Goal: Communication & Community: Participate in discussion

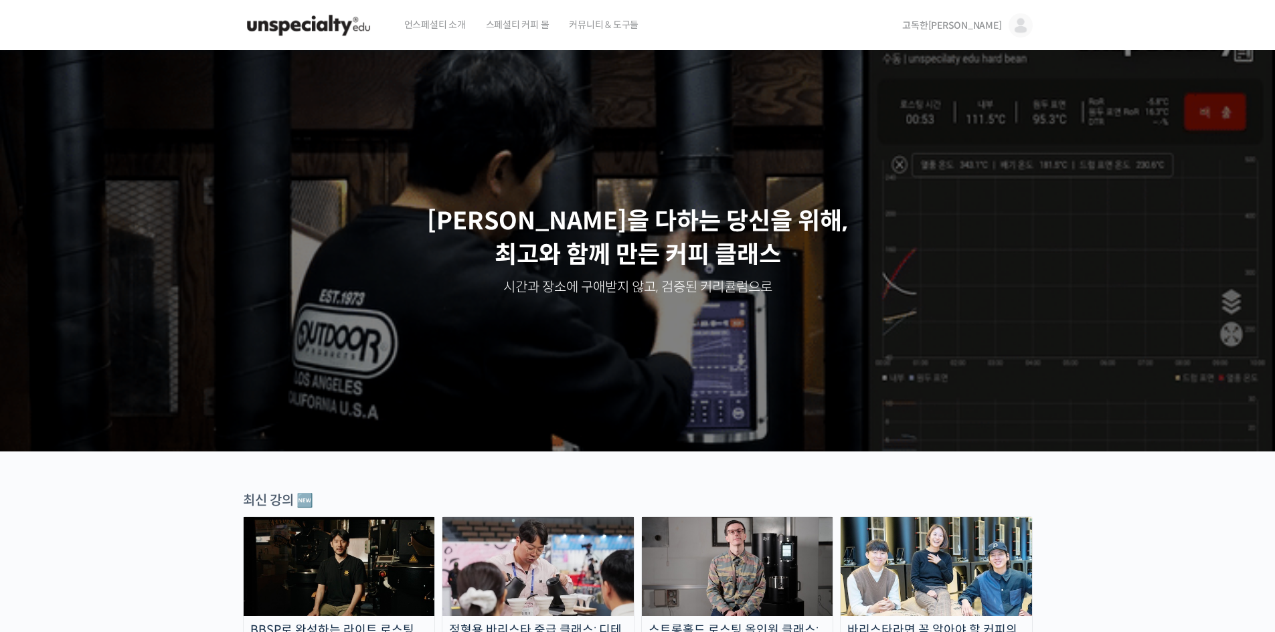
click at [973, 19] on span "고독한[PERSON_NAME]" at bounding box center [951, 25] width 99 height 12
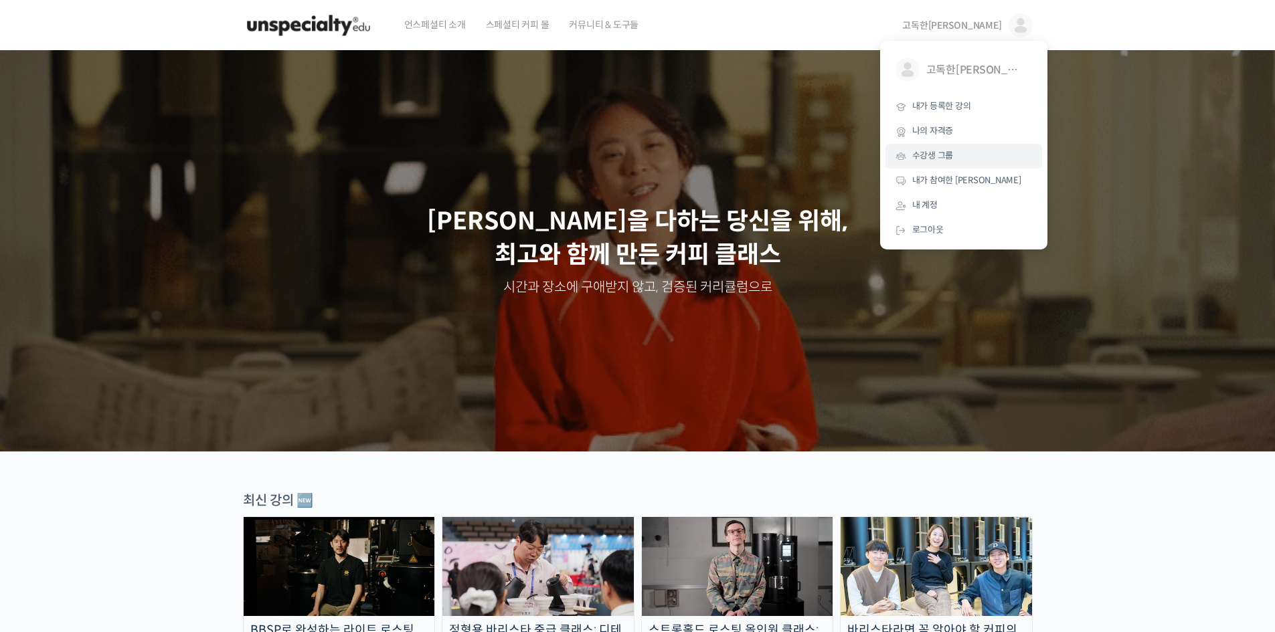
click at [927, 163] on link "수강생 그룹" at bounding box center [963, 156] width 157 height 25
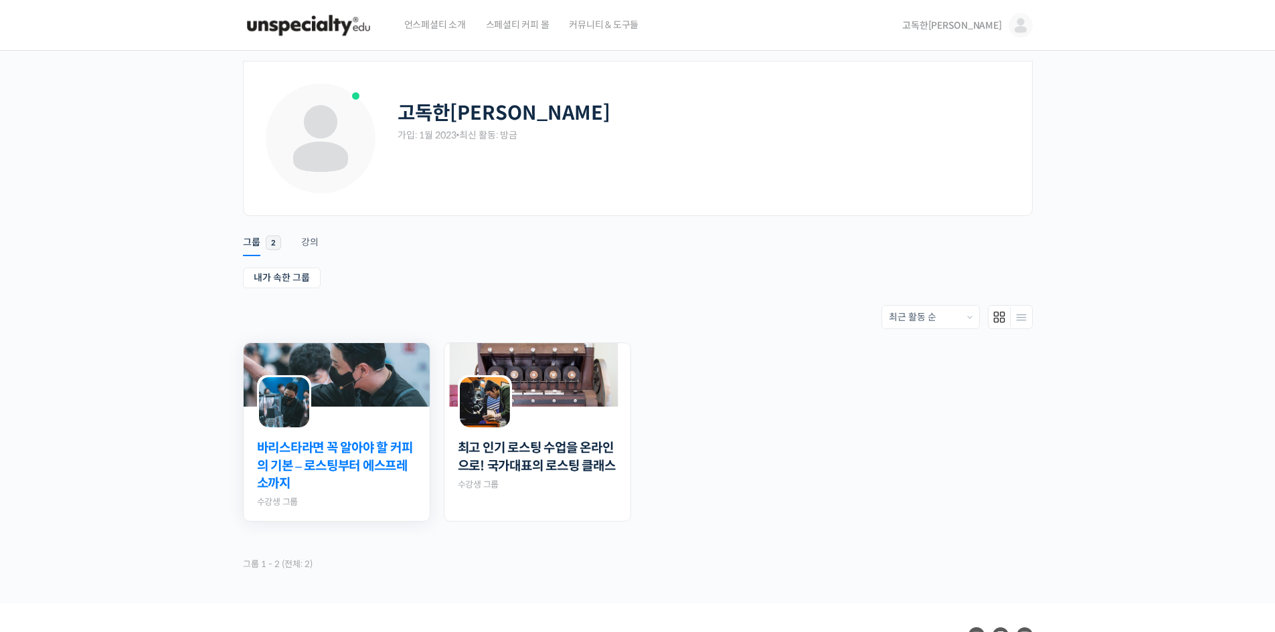
click at [400, 466] on link "바리스타라면 꼭 알아야 할 커피의 기본 – 로스팅부터 에스프레소까지" at bounding box center [336, 467] width 159 height 54
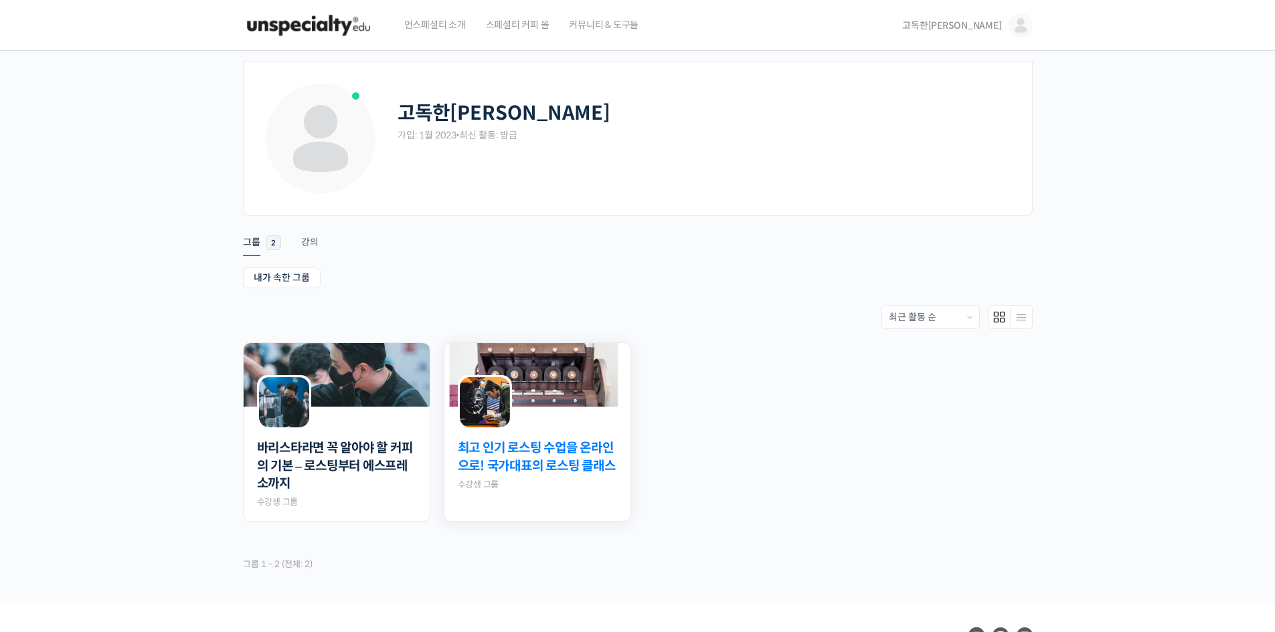
click at [562, 451] on link "최고 인기 로스팅 수업을 온라인으로! 국가대표의 로스팅 클래스" at bounding box center [537, 457] width 159 height 35
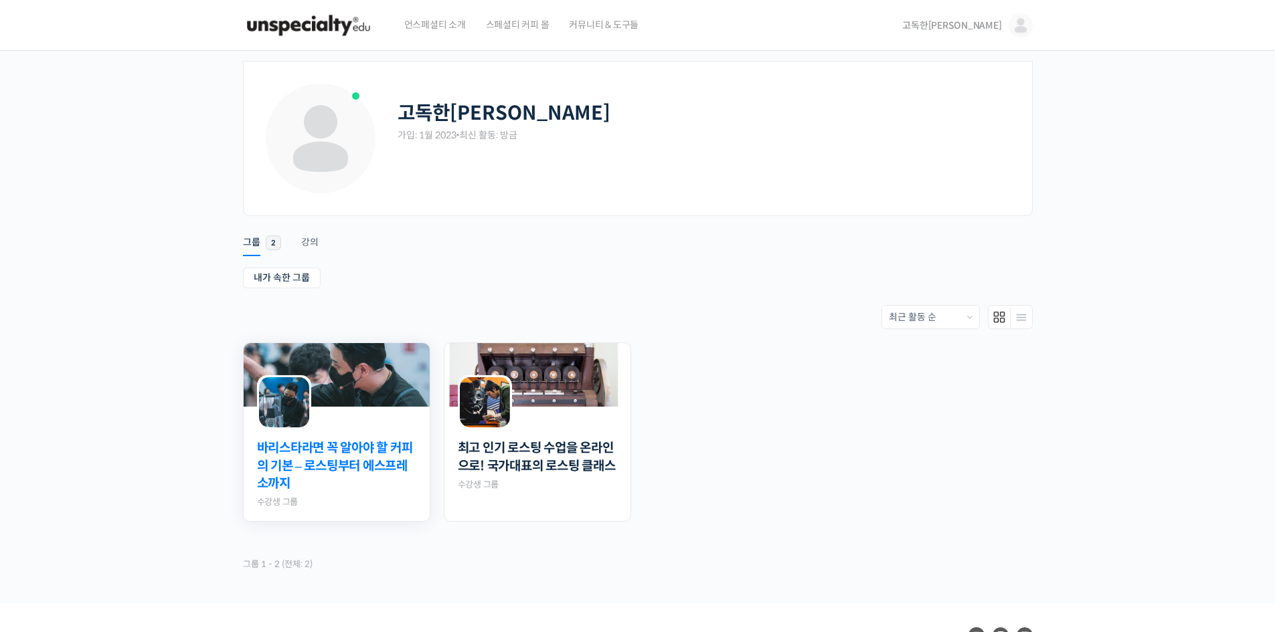
click at [321, 472] on link "바리스타라면 꼭 알아야 할 커피의 기본 – 로스팅부터 에스프레소까지" at bounding box center [336, 467] width 159 height 54
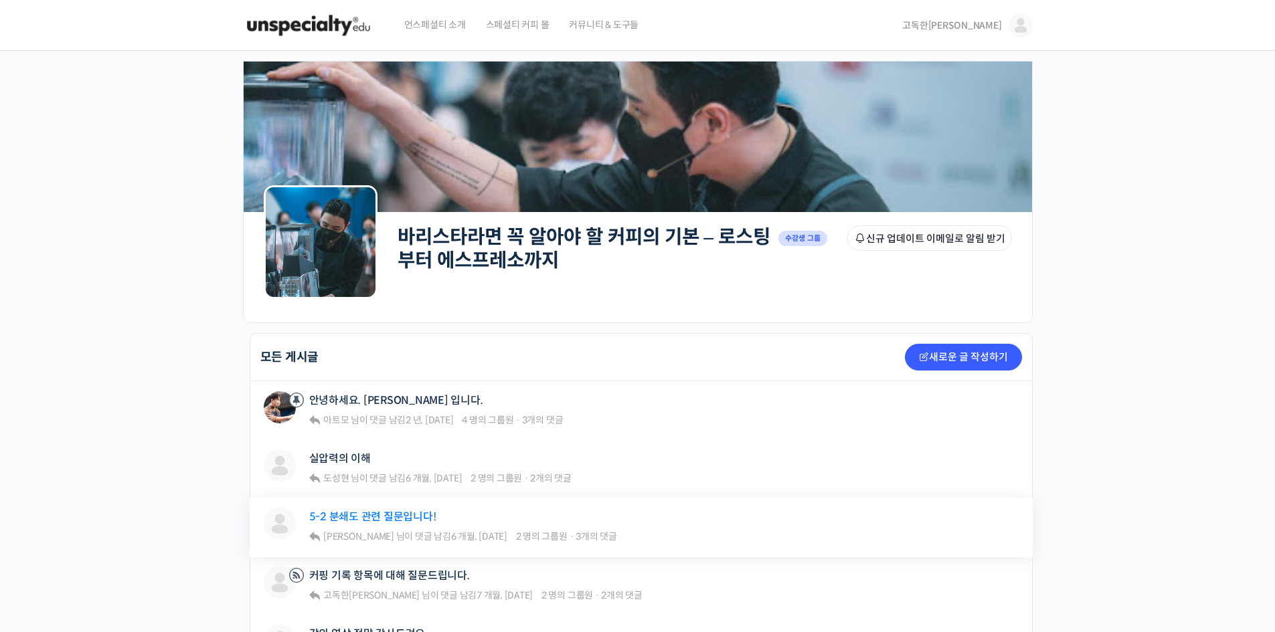
click at [341, 520] on link "5-2 분쇄도 관련 질문입니다!" at bounding box center [372, 517] width 127 height 13
click at [361, 572] on link "커핑 기록 항목에 대해 질문드립니다." at bounding box center [389, 575] width 161 height 13
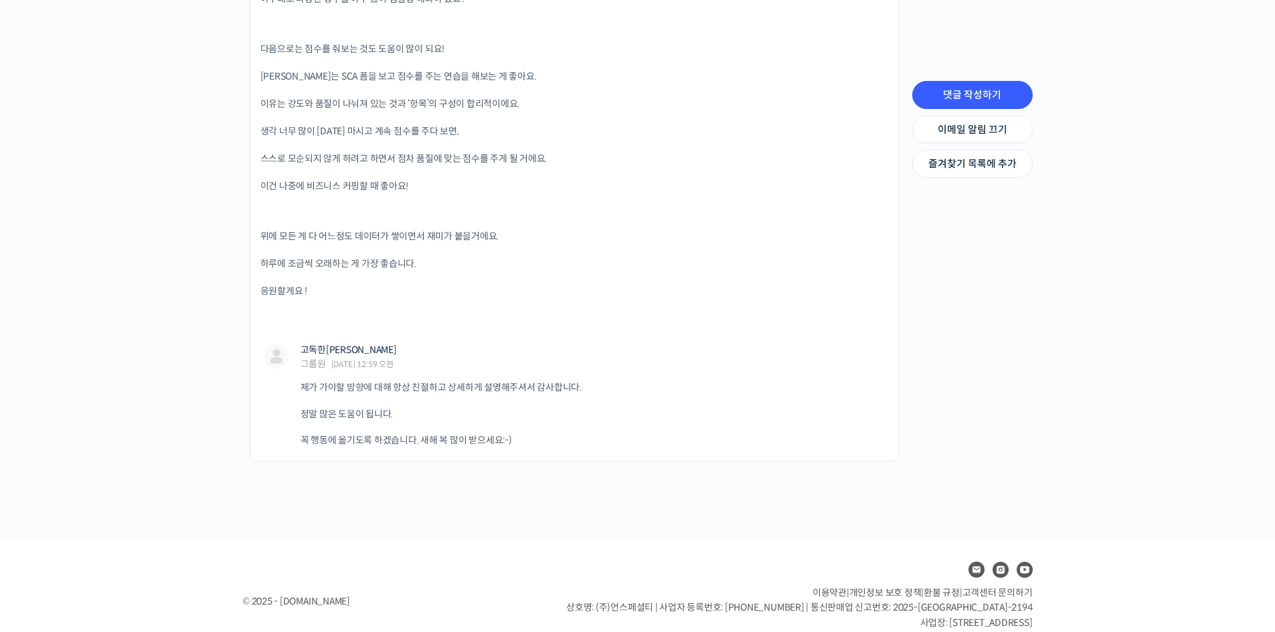
scroll to position [1300, 0]
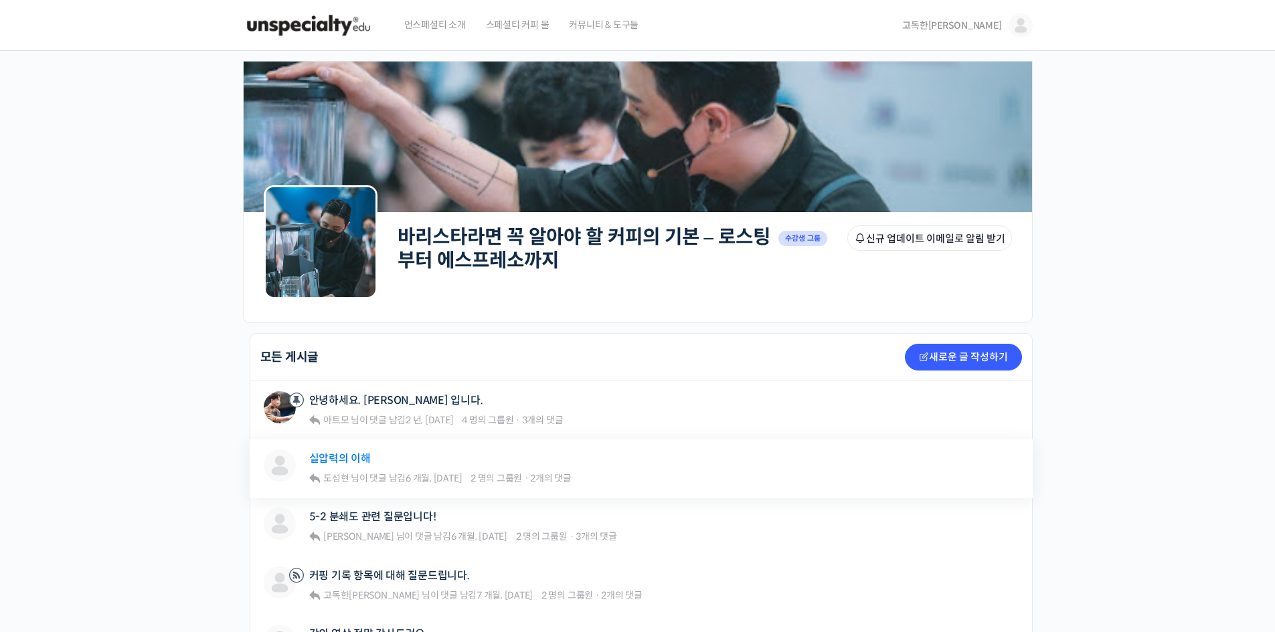
click at [323, 460] on link "실압력의 이해" at bounding box center [340, 458] width 62 height 13
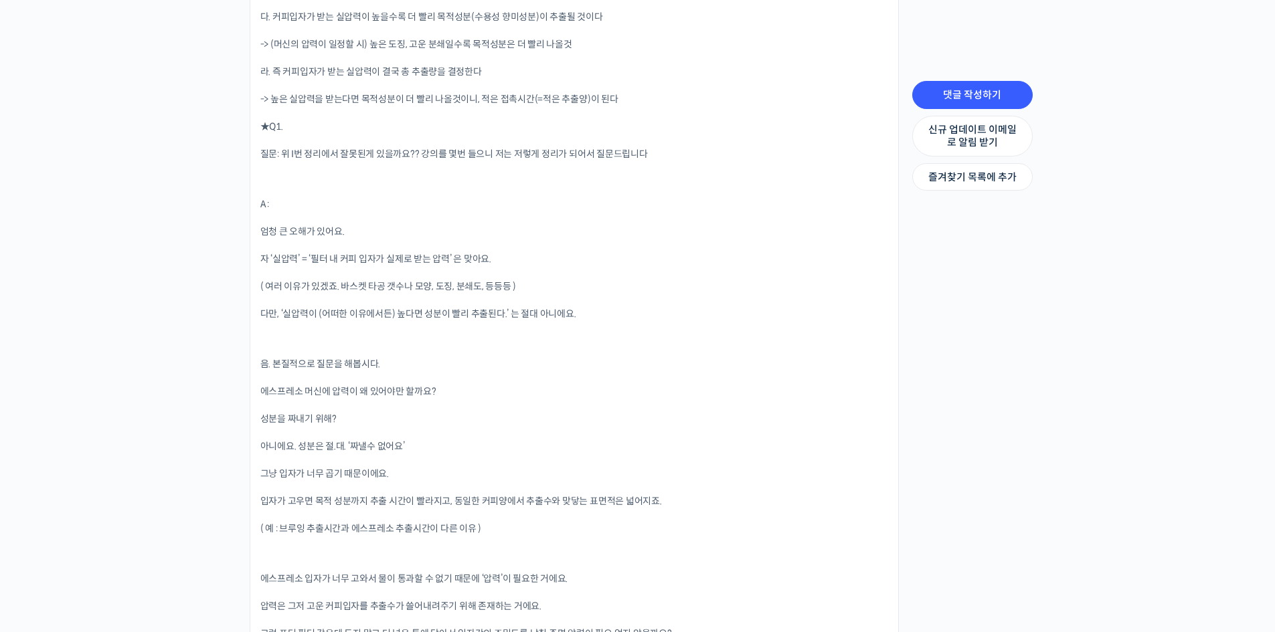
scroll to position [1680, 0]
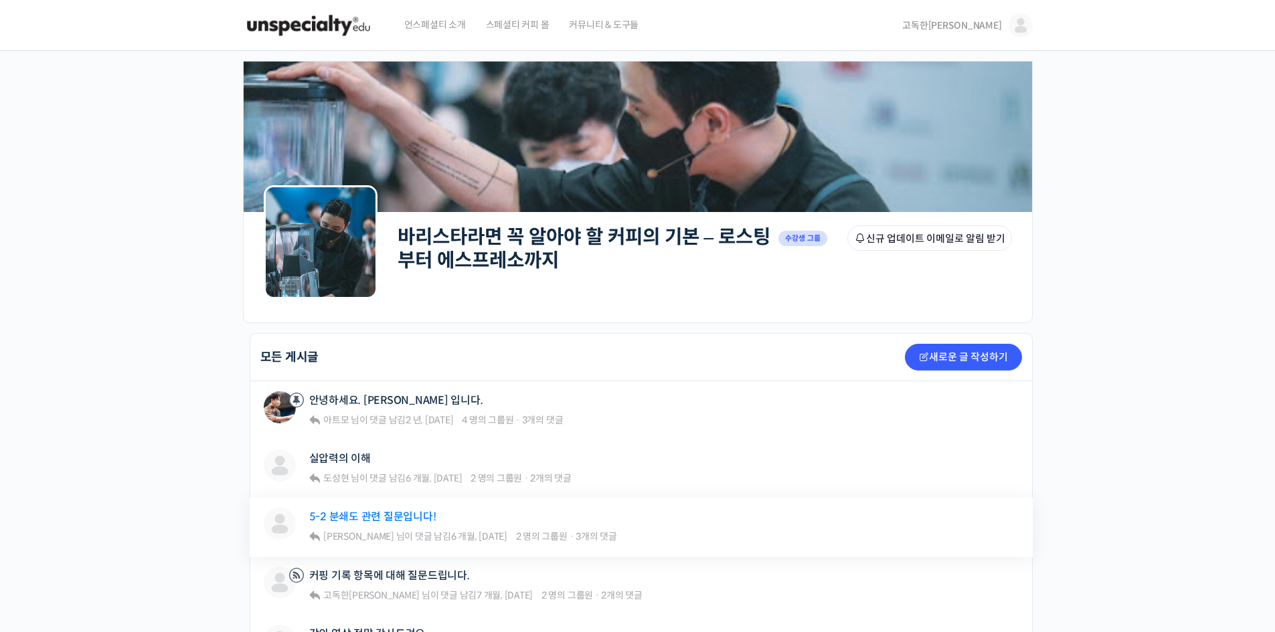
click at [348, 515] on link "5-2 분쇄도 관련 질문입니다!" at bounding box center [372, 517] width 127 height 13
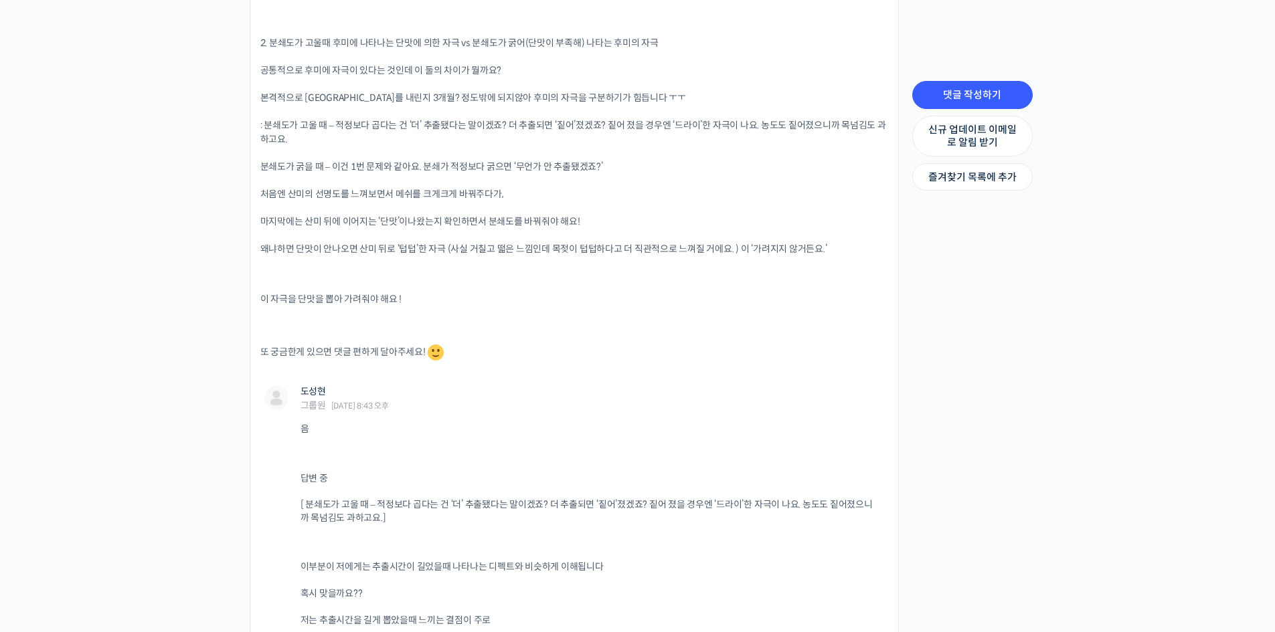
scroll to position [1084, 0]
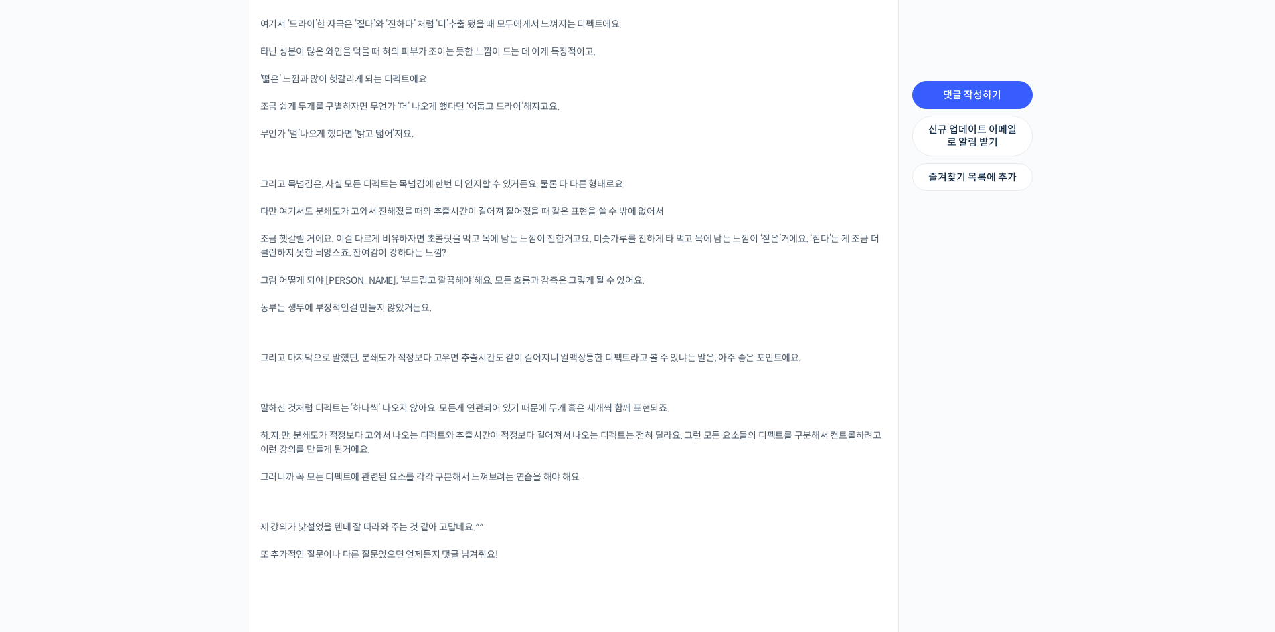
scroll to position [3461, 0]
